Goal: Information Seeking & Learning: Compare options

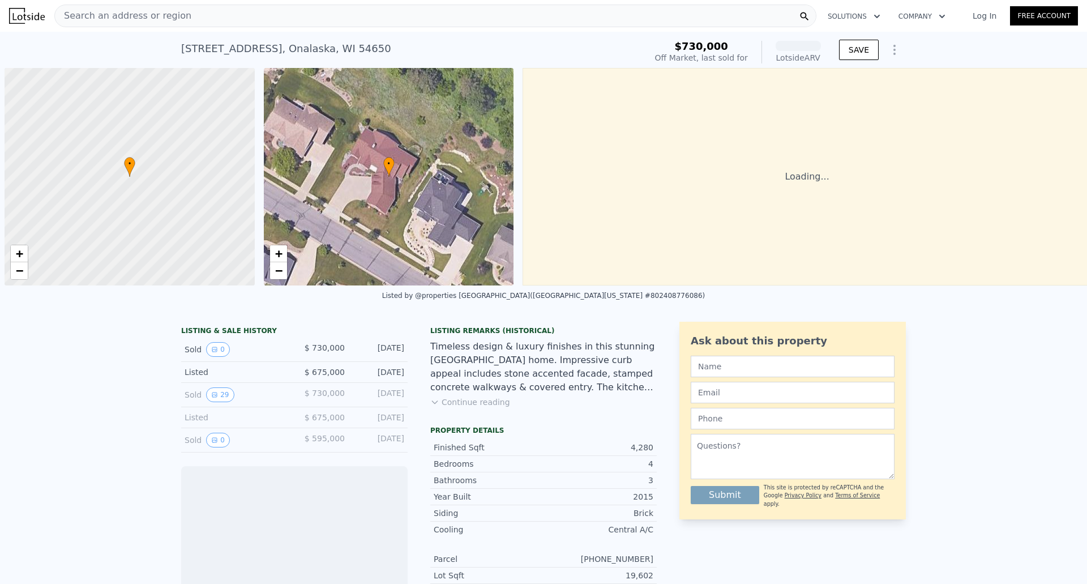
scroll to position [0, 5]
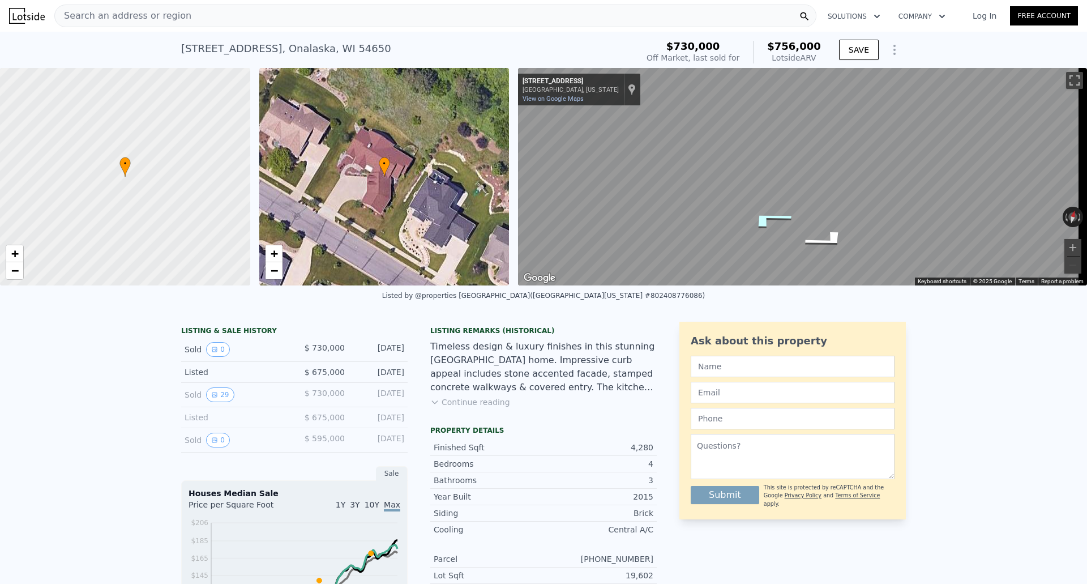
click at [778, 215] on icon "Go Northwest, Spring Hill Way" at bounding box center [769, 219] width 84 height 28
click at [843, 197] on icon "Go East, Spring Hill Way" at bounding box center [834, 197] width 79 height 33
click at [843, 196] on icon "Go East, Spring Hill Way" at bounding box center [834, 197] width 79 height 33
click at [843, 196] on icon "Go East, Spring Hill Way" at bounding box center [835, 197] width 78 height 33
click at [769, 186] on icon "Go Northwest, Spring Hill Way" at bounding box center [769, 191] width 84 height 33
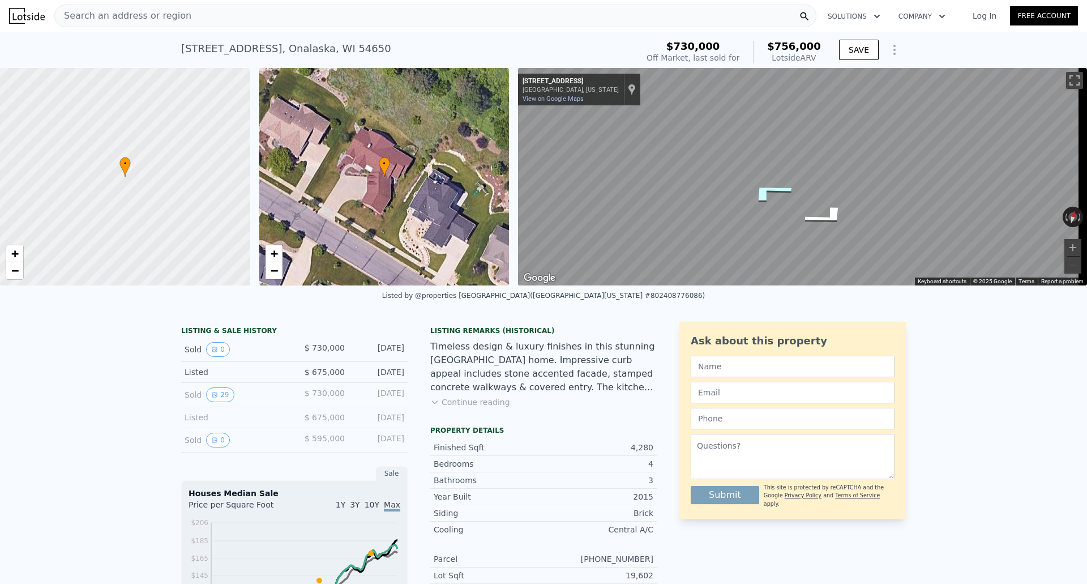
click at [770, 186] on icon "Go Northwest, Spring Hill Way" at bounding box center [769, 191] width 84 height 33
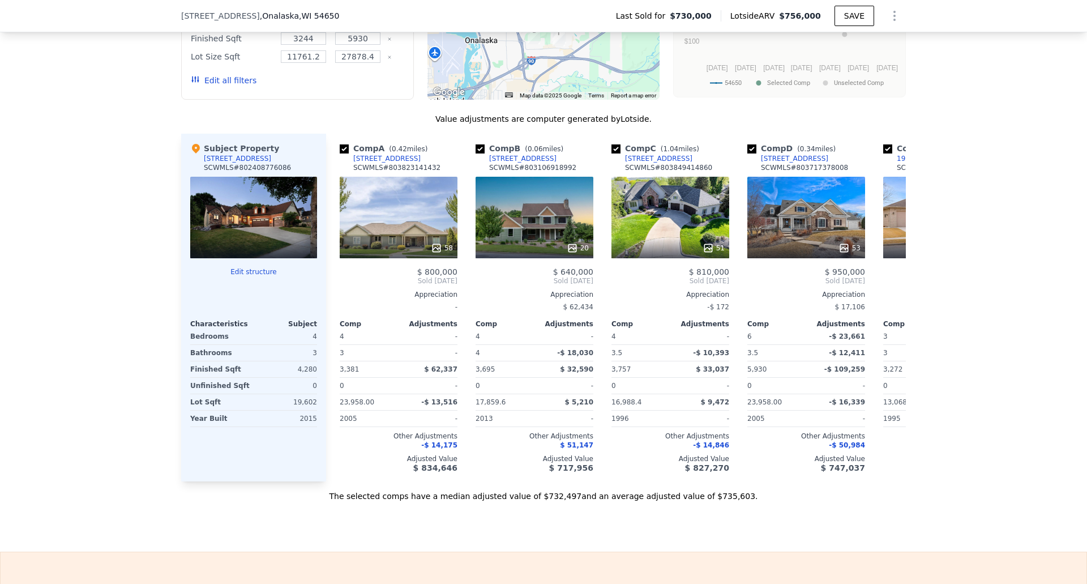
scroll to position [1128, 0]
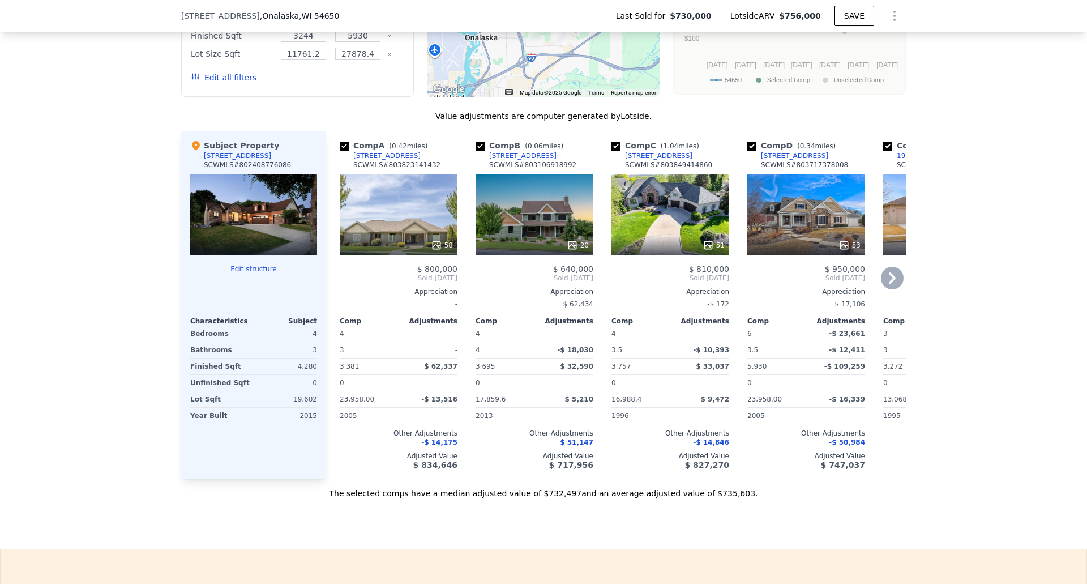
click at [890, 284] on icon at bounding box center [892, 277] width 7 height 11
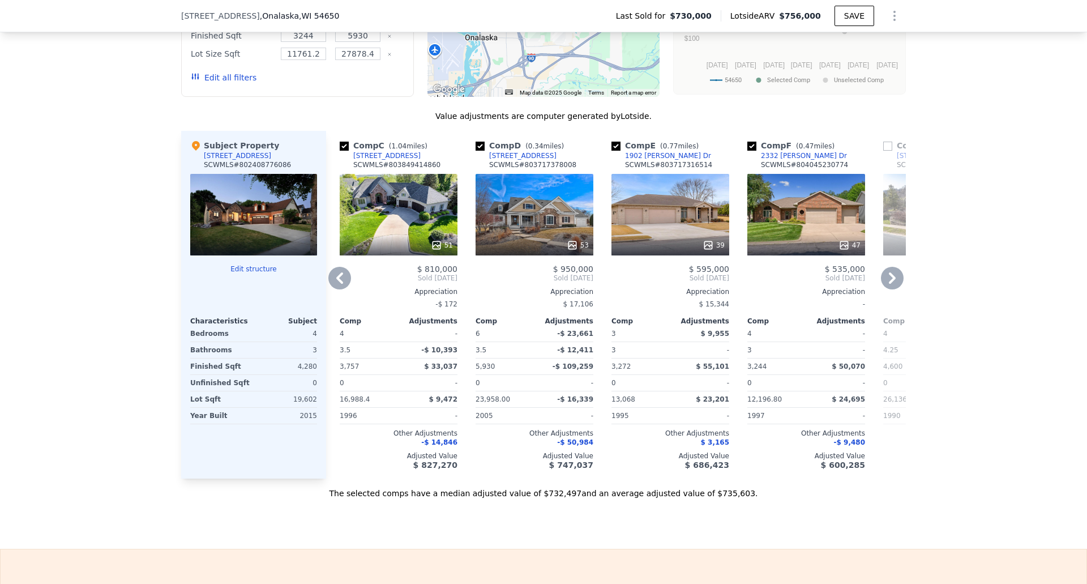
click at [890, 284] on icon at bounding box center [892, 277] width 7 height 11
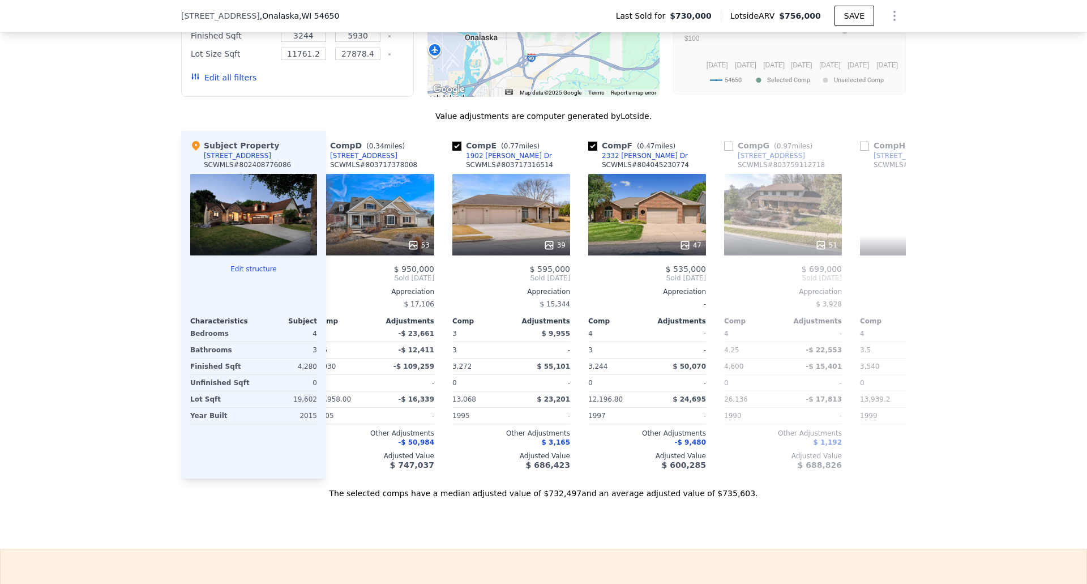
scroll to position [0, 543]
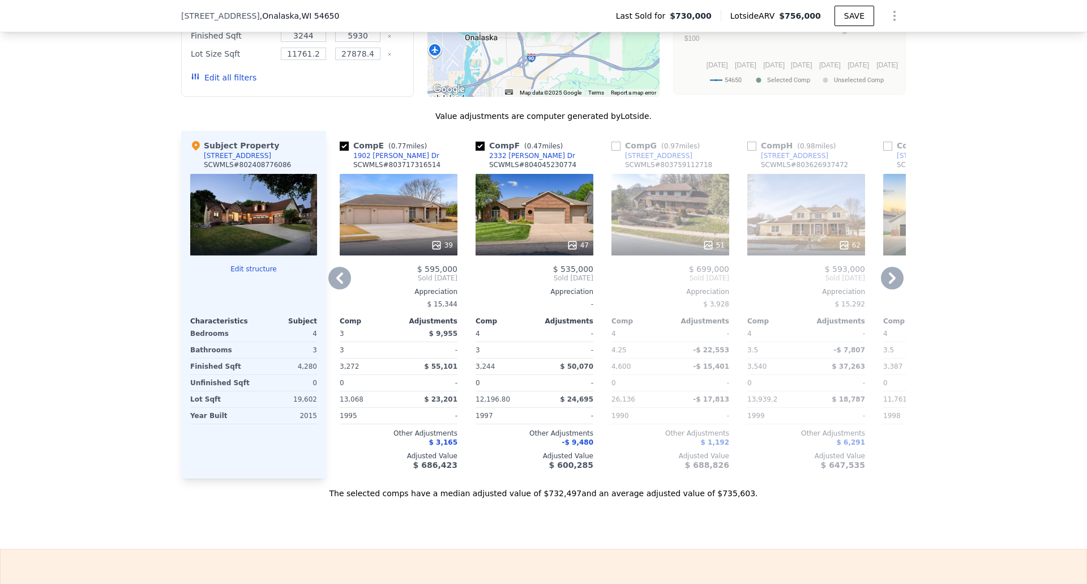
click at [890, 284] on icon at bounding box center [892, 277] width 7 height 11
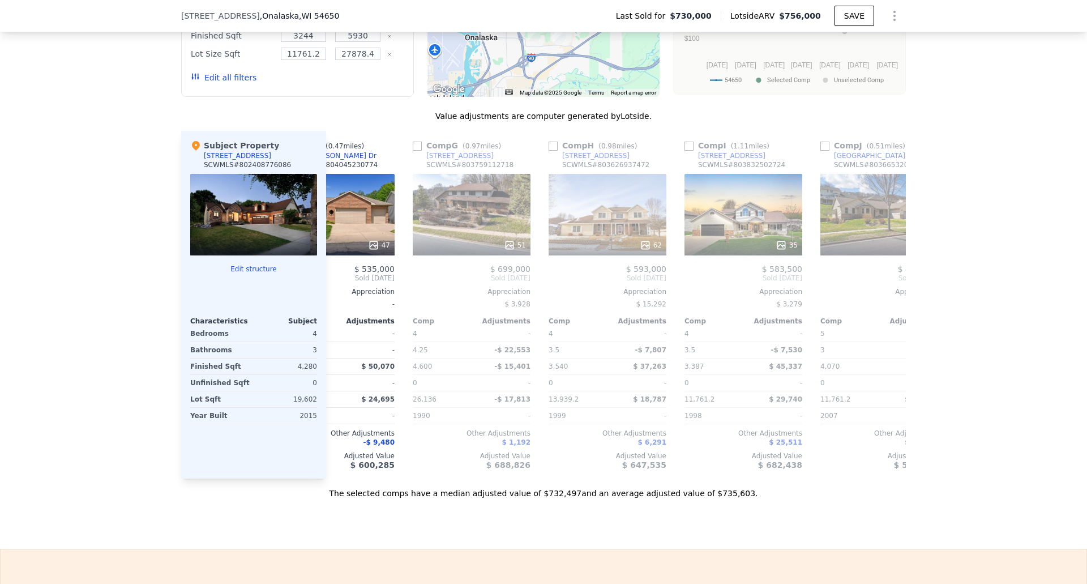
scroll to position [0, 815]
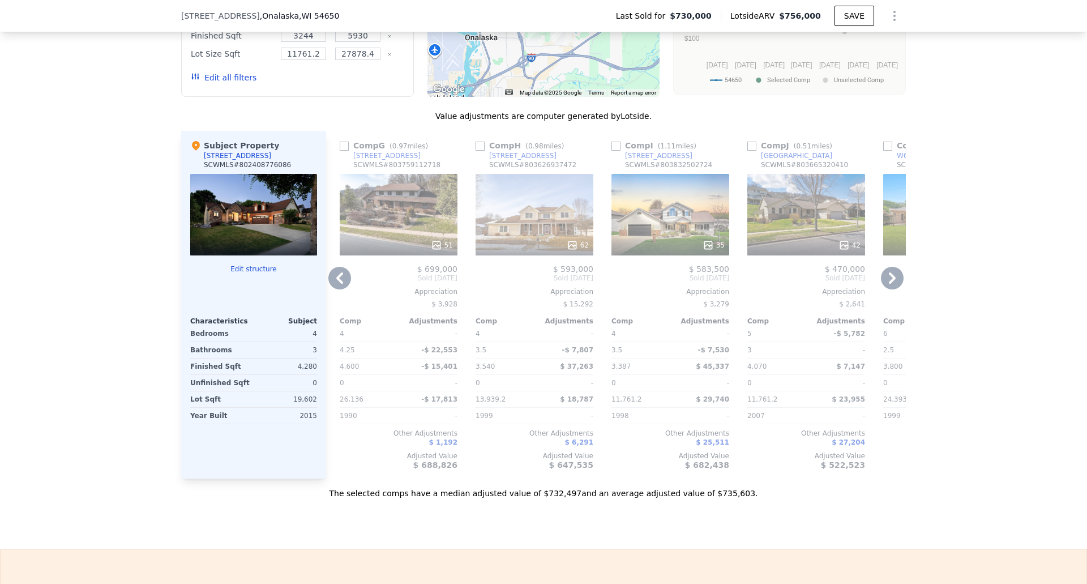
click at [890, 284] on icon at bounding box center [892, 277] width 7 height 11
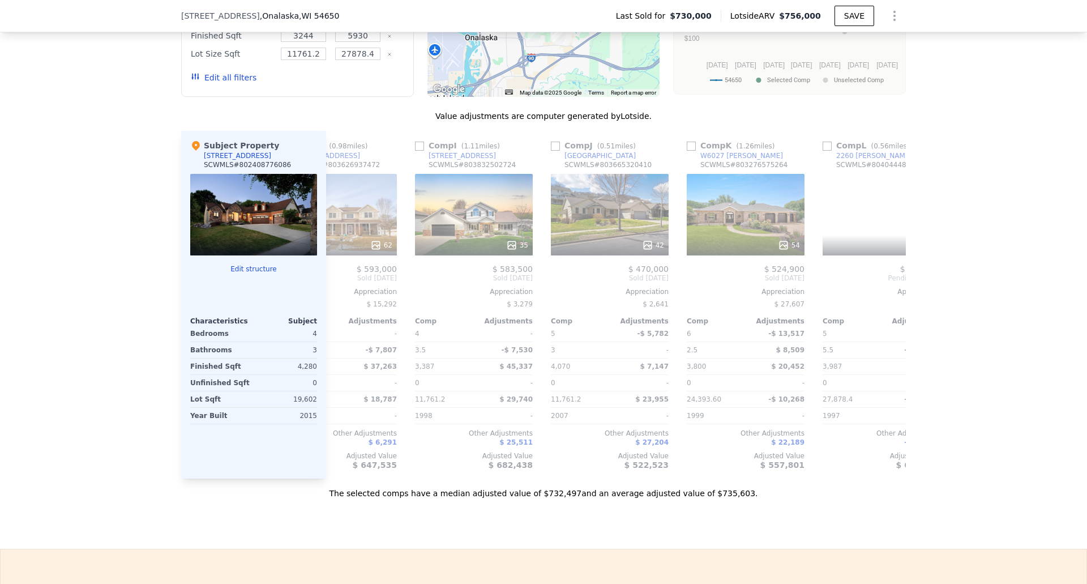
scroll to position [0, 1078]
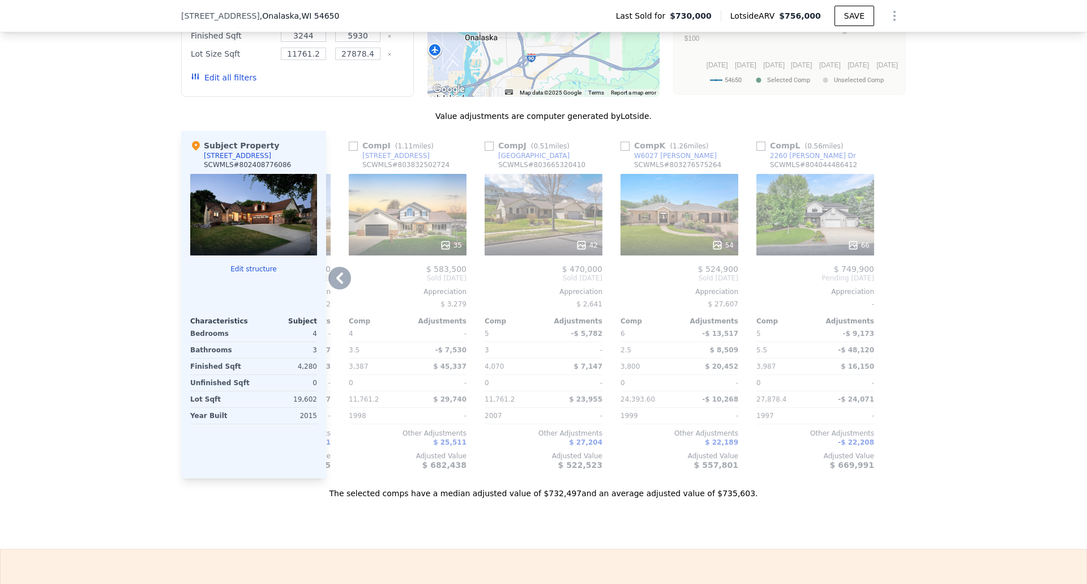
click at [339, 285] on icon at bounding box center [339, 278] width 23 height 23
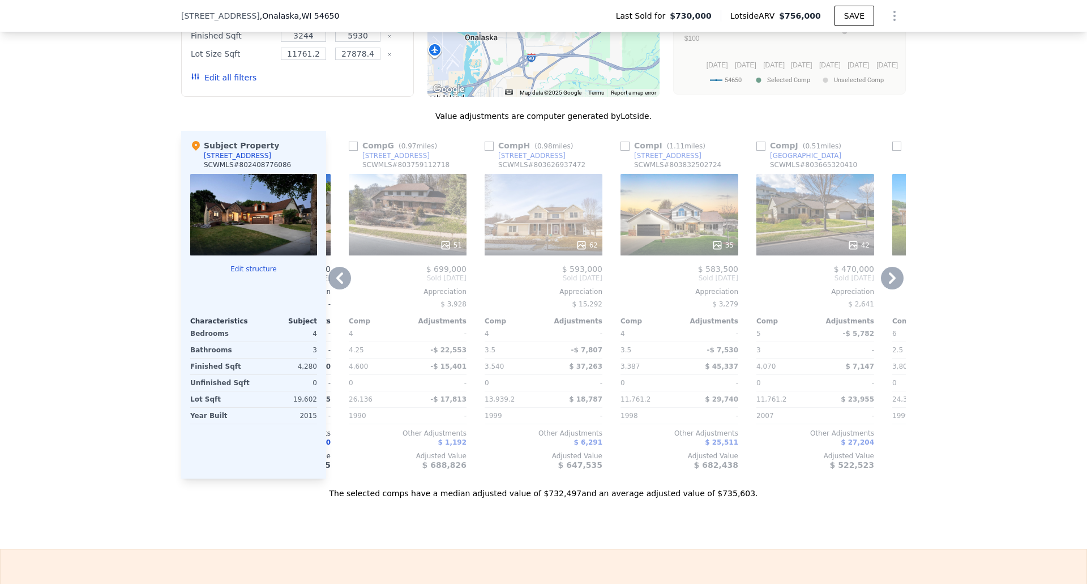
click at [339, 285] on icon at bounding box center [339, 278] width 23 height 23
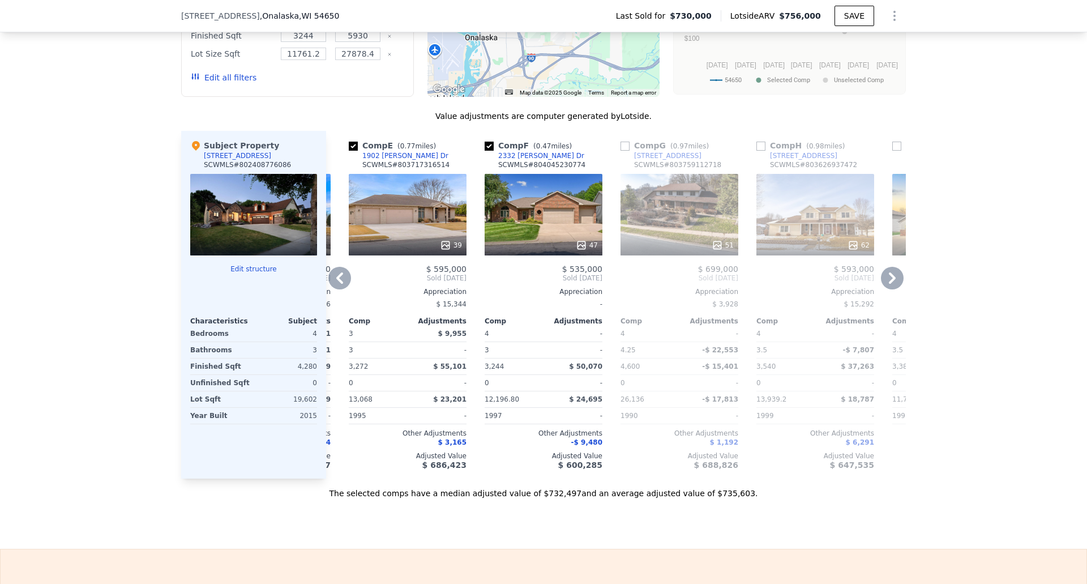
click at [339, 286] on icon at bounding box center [339, 278] width 23 height 23
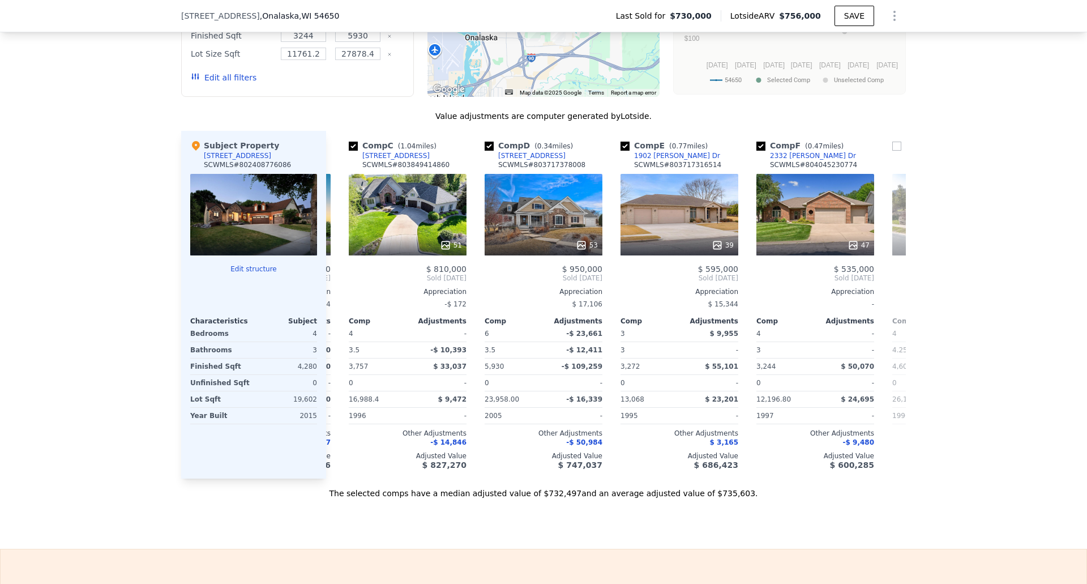
click at [339, 286] on div "Comp A ( 0.42 miles) [STREET_ADDRESS] # 803823141432 58 $ 800,000 Sold [DATE] A…" at bounding box center [616, 305] width 580 height 348
click at [339, 286] on icon at bounding box center [339, 278] width 23 height 23
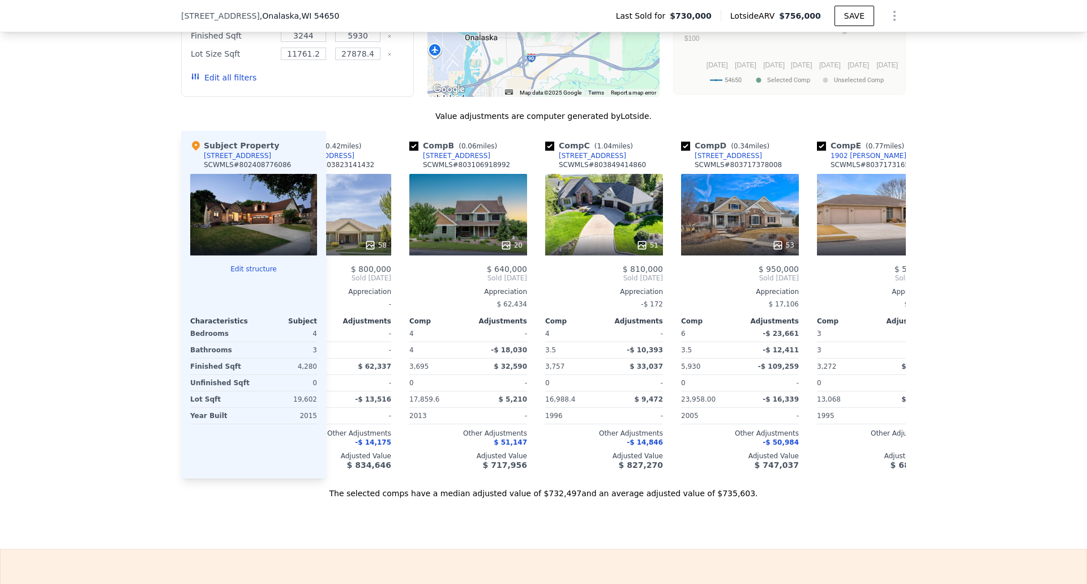
scroll to position [0, 0]
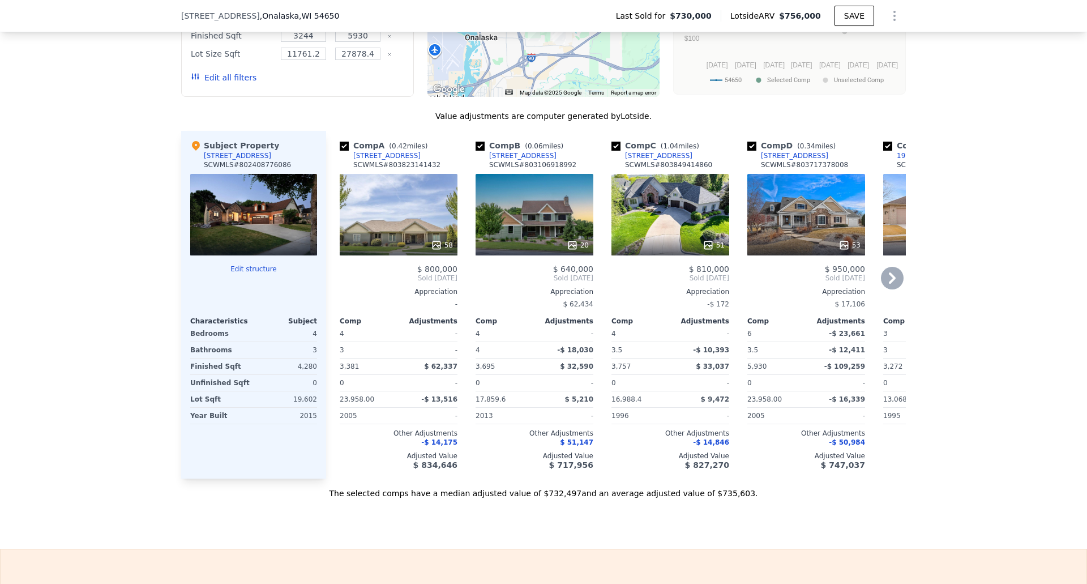
click at [340, 282] on span "Sold [DATE]" at bounding box center [399, 277] width 118 height 9
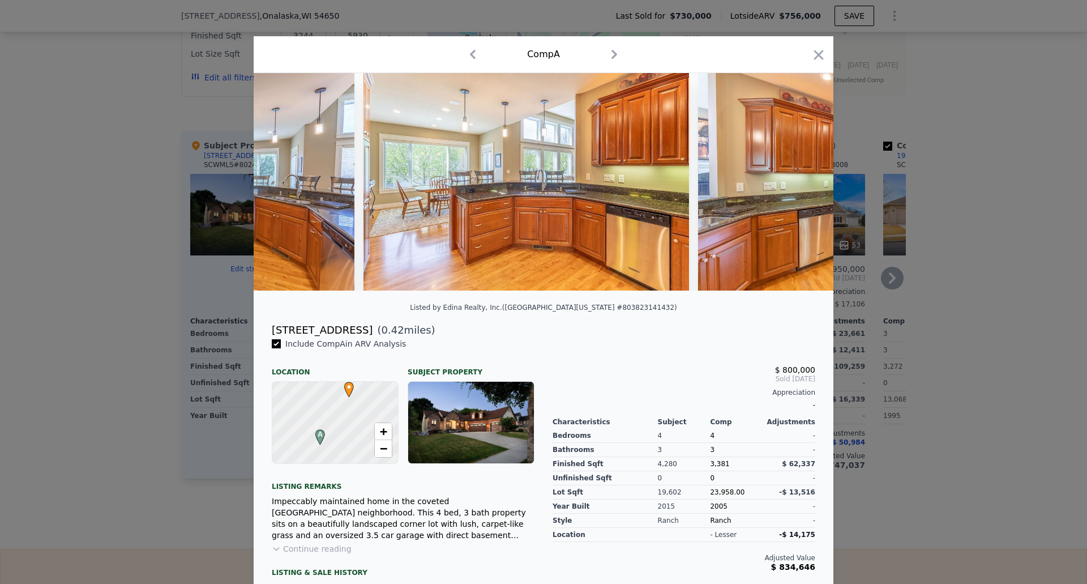
scroll to position [0, 3321]
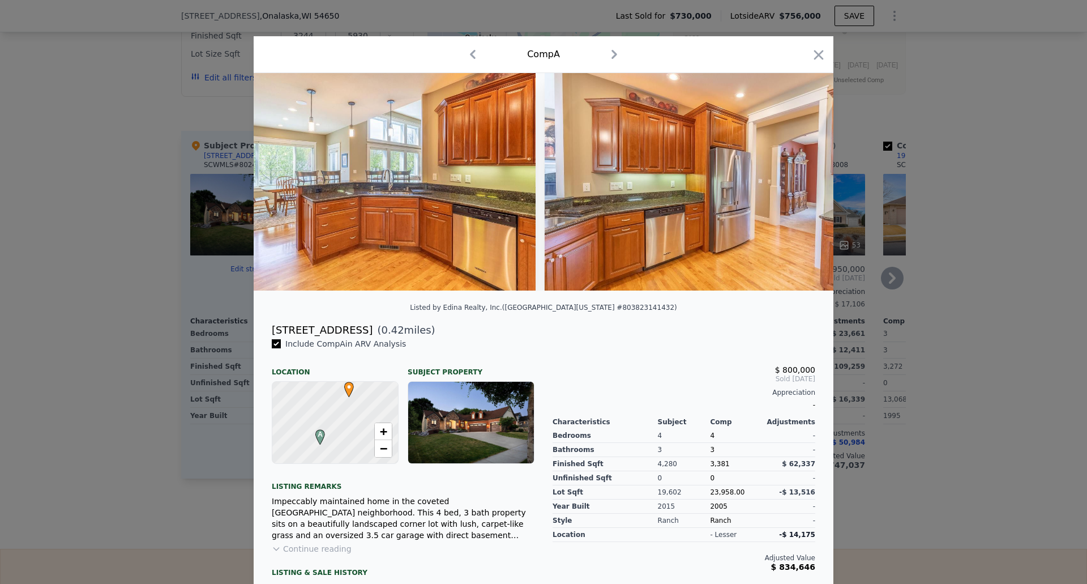
click at [817, 58] on icon "button" at bounding box center [819, 55] width 10 height 10
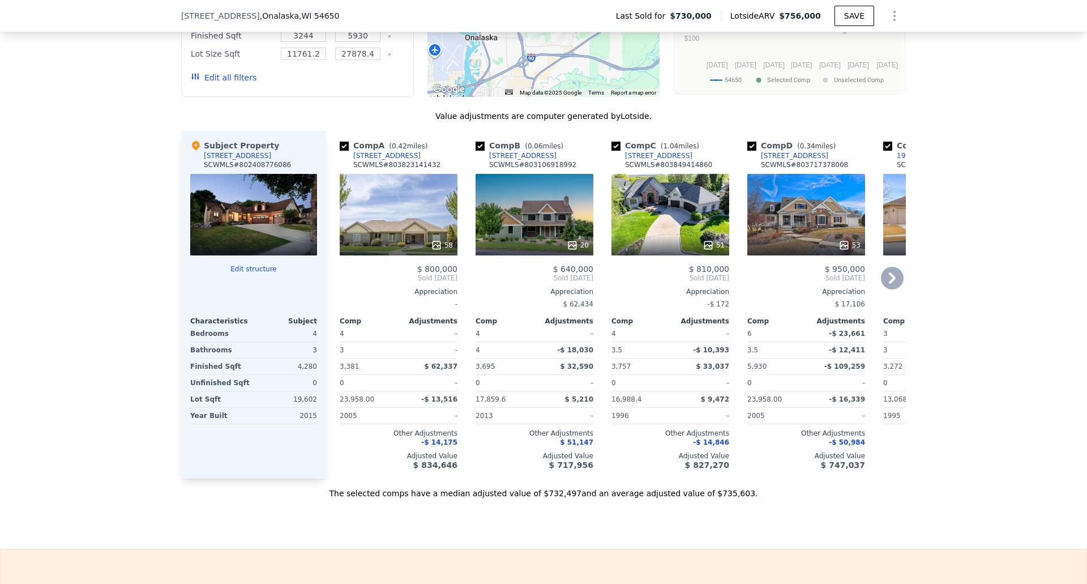
click at [275, 233] on div at bounding box center [253, 215] width 127 height 82
click at [663, 237] on div "51" at bounding box center [670, 215] width 118 height 82
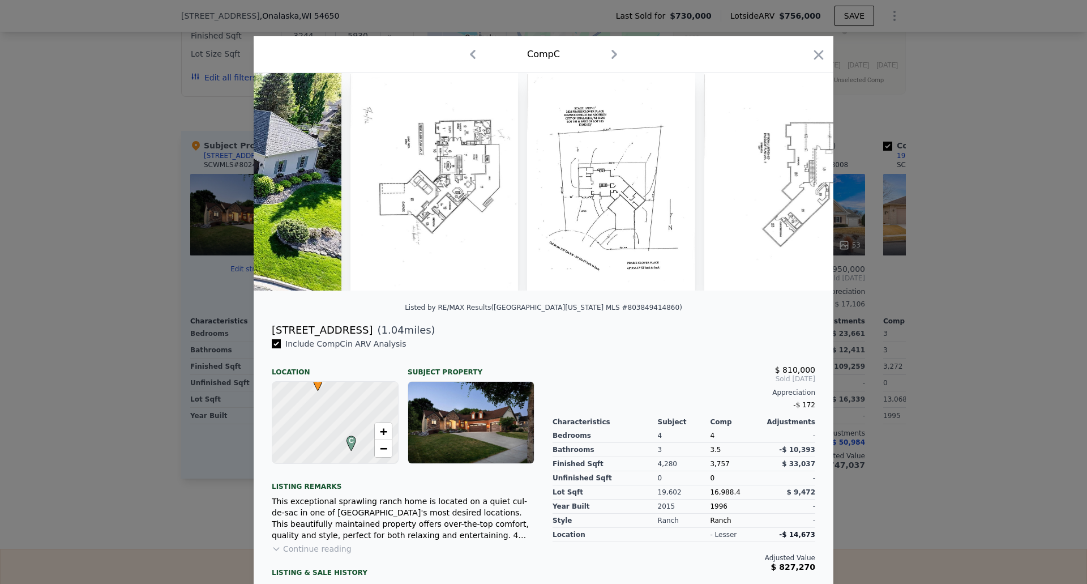
scroll to position [0, 12]
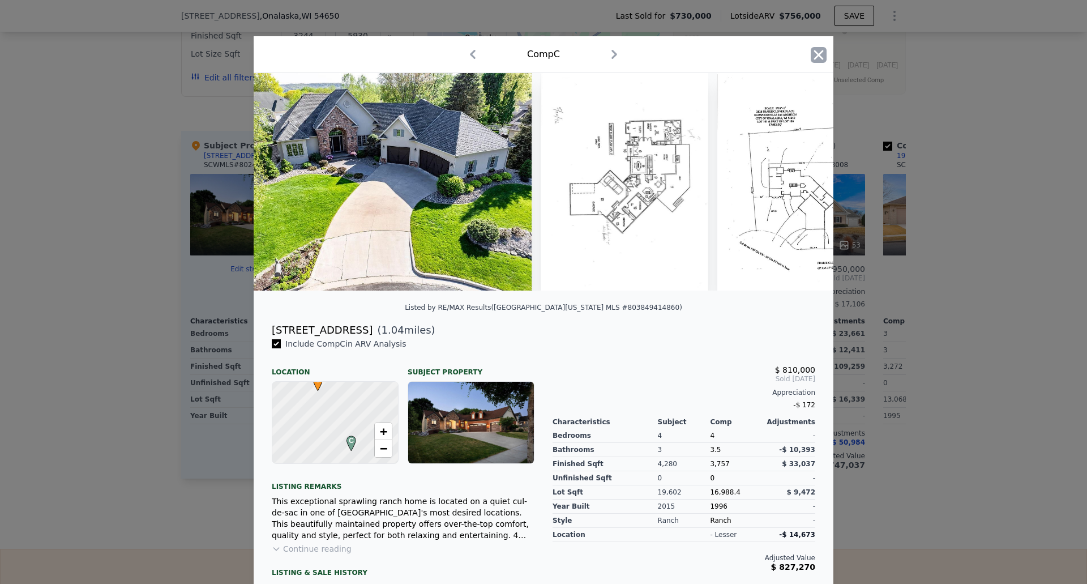
click at [814, 51] on icon "button" at bounding box center [819, 55] width 10 height 10
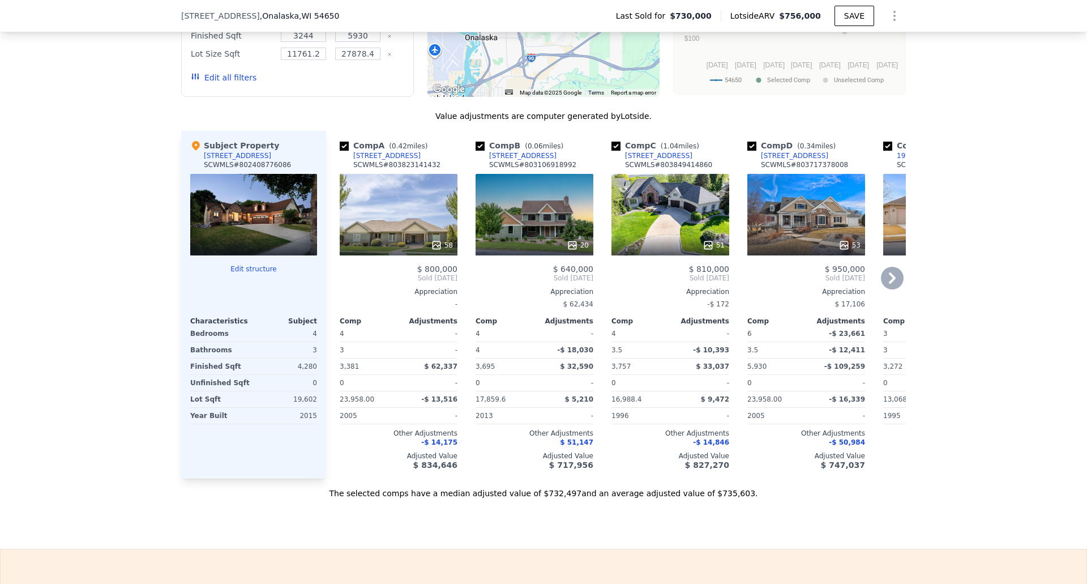
click at [893, 289] on icon at bounding box center [892, 278] width 23 height 23
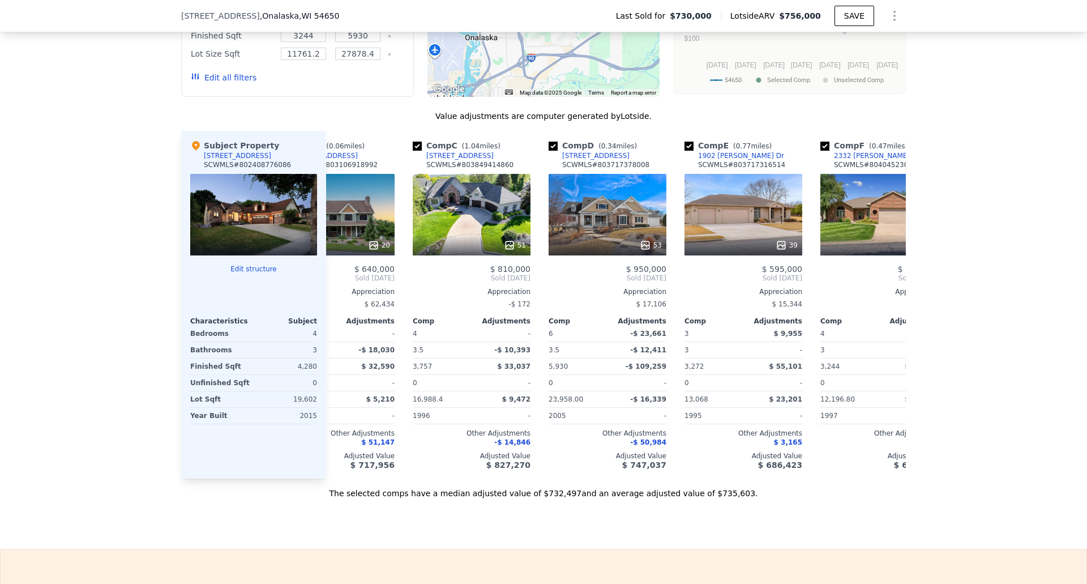
scroll to position [0, 272]
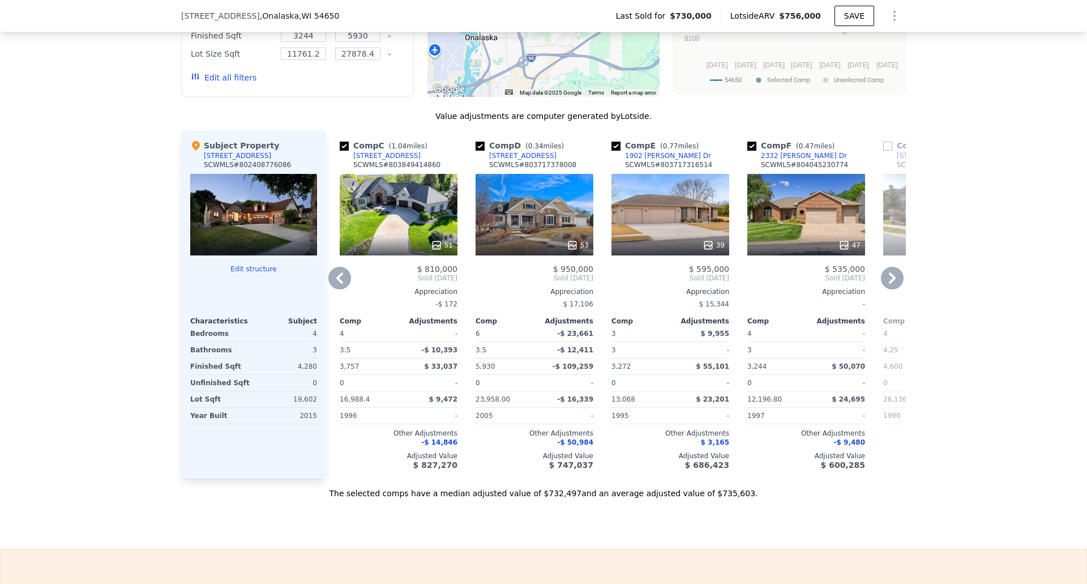
click at [893, 289] on icon at bounding box center [892, 278] width 23 height 23
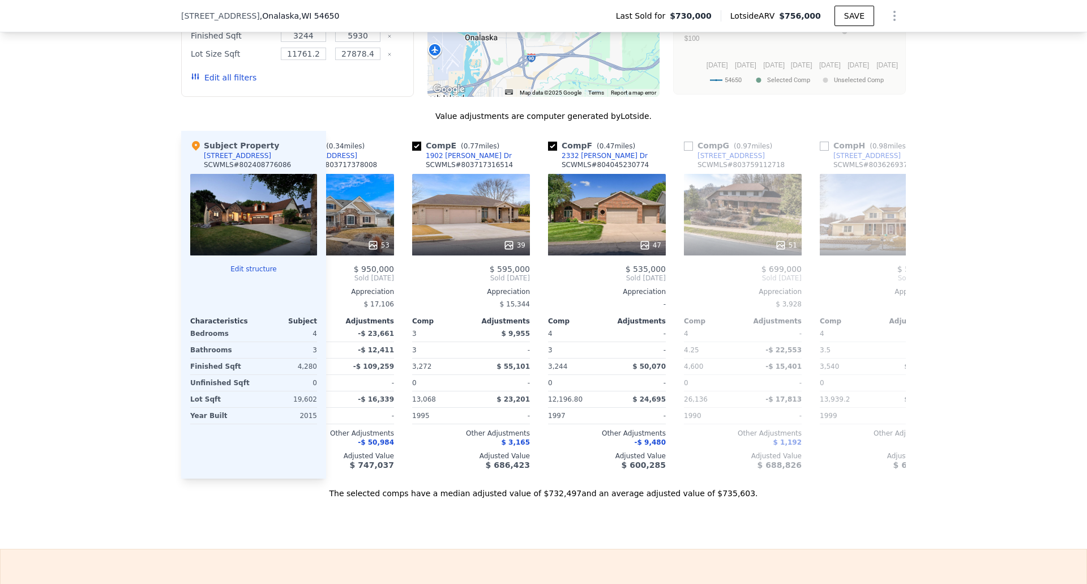
scroll to position [0, 543]
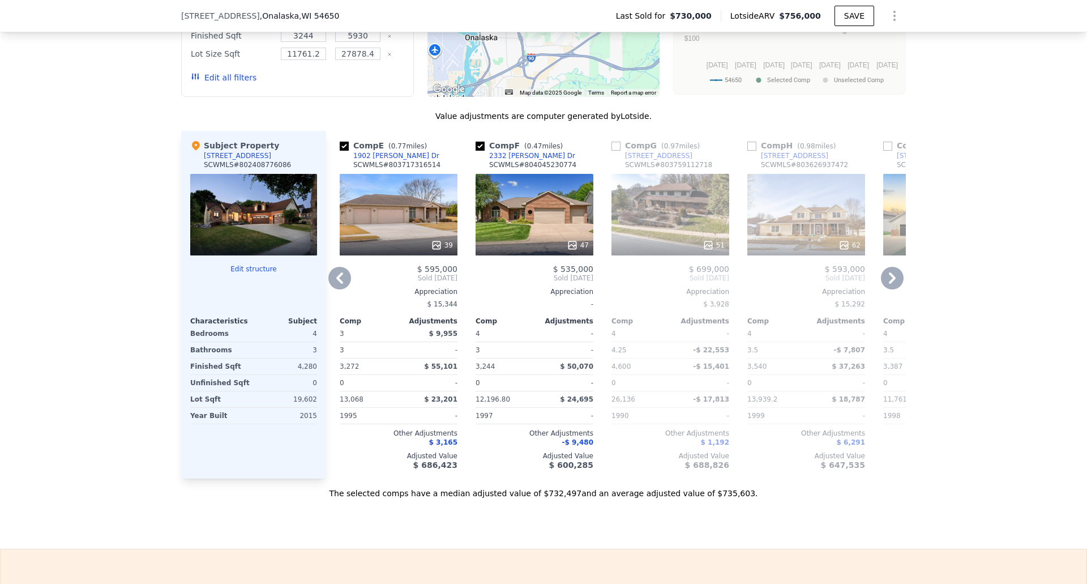
click at [329, 285] on icon at bounding box center [339, 278] width 23 height 23
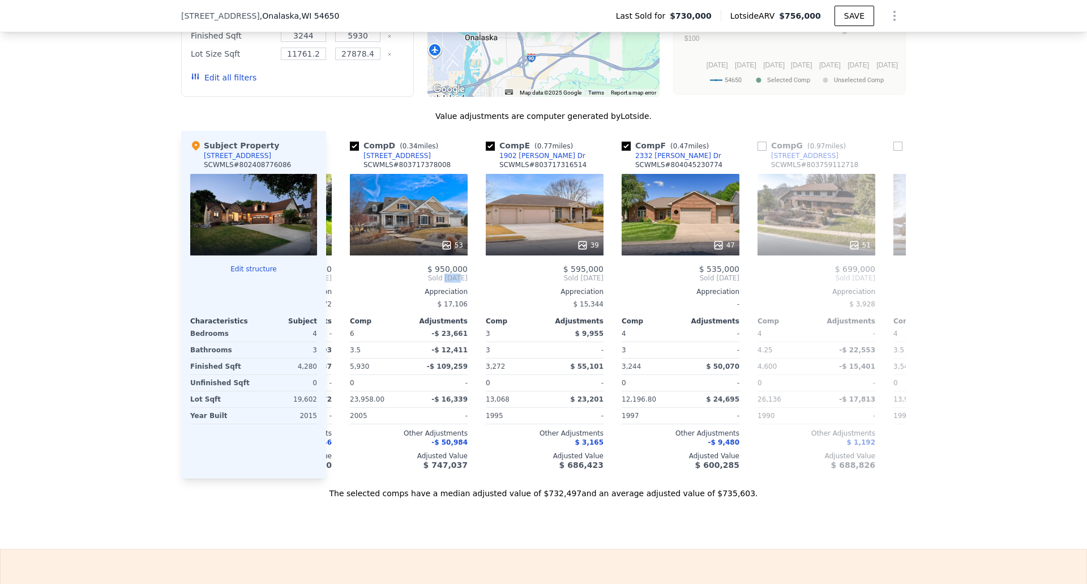
click at [329, 285] on div "Comp A ( 0.42 miles) [STREET_ADDRESS] # 803823141432 58 $ 800,000 Sold [DATE] A…" at bounding box center [616, 305] width 580 height 348
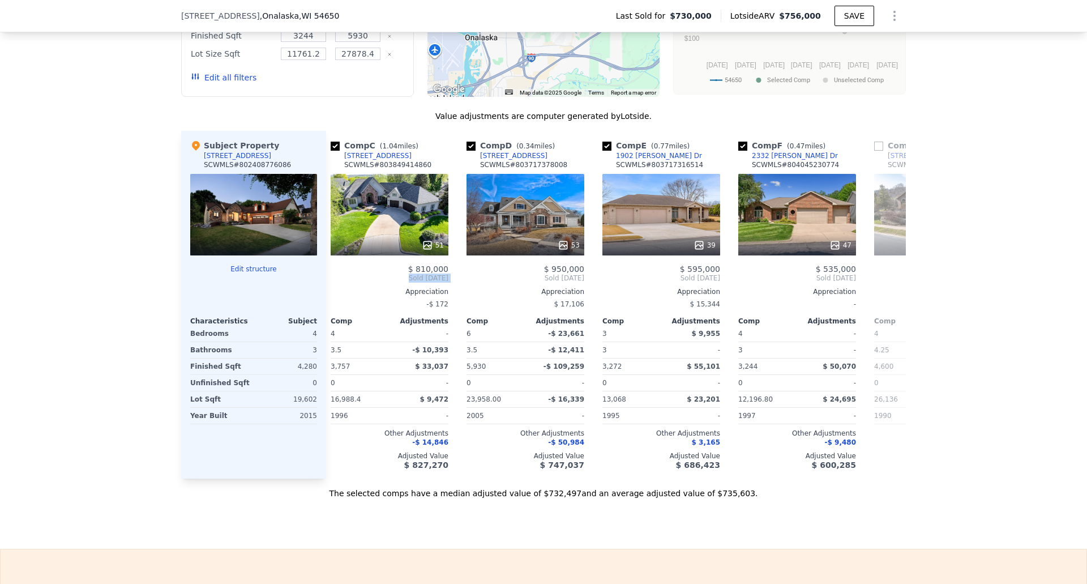
click at [329, 285] on div "Comp A ( 0.42 miles) [STREET_ADDRESS] # 803823141432 58 $ 800,000 Sold [DATE] A…" at bounding box center [616, 305] width 580 height 348
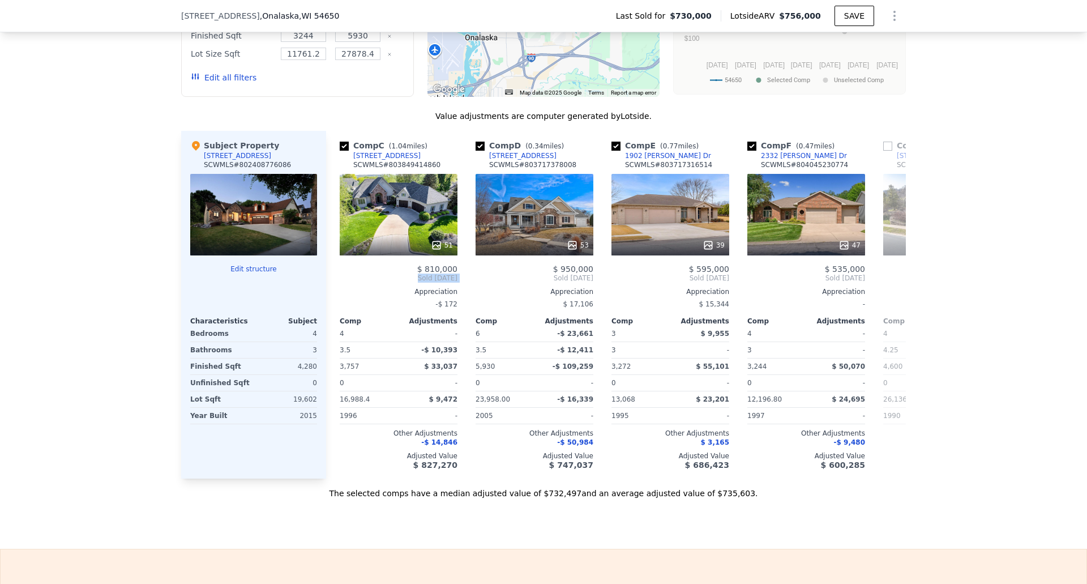
click at [329, 285] on div "Comp A ( 0.42 miles) [STREET_ADDRESS] # 803823141432 58 $ 800,000 Sold [DATE] A…" at bounding box center [616, 305] width 580 height 348
click at [624, 547] on div "Sale Comps Rental Comps We found 12 sales that match your search Listings provi…" at bounding box center [543, 182] width 1087 height 732
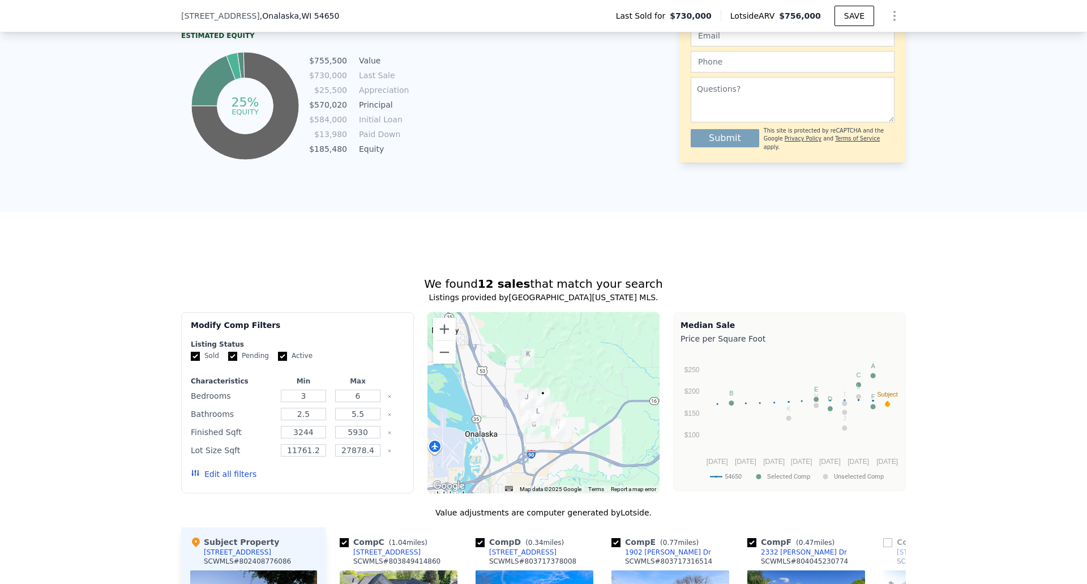
scroll to position [392, 0]
